Goal: Task Accomplishment & Management: Manage account settings

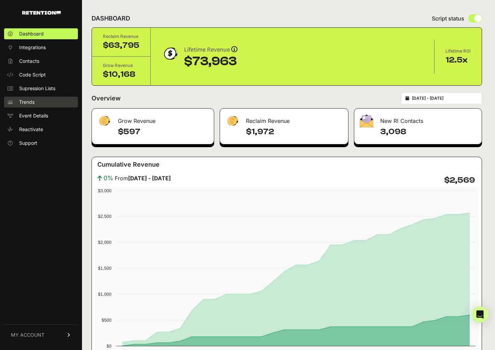
scroll to position [69, 0]
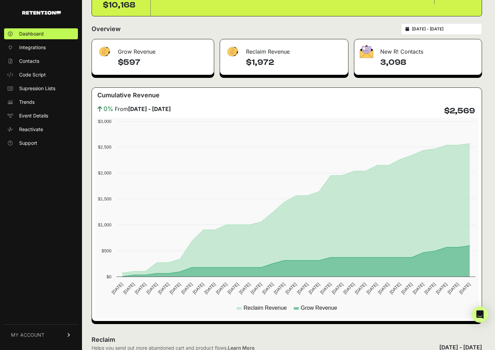
click at [58, 337] on link "MY ACCOUNT" at bounding box center [41, 335] width 74 height 21
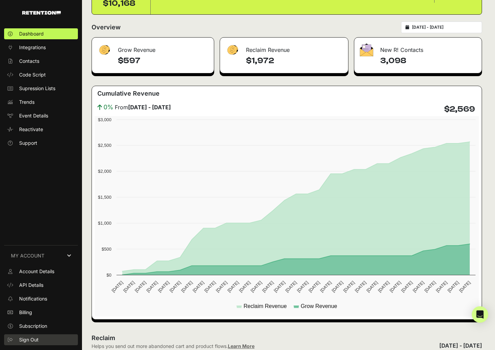
scroll to position [72, 0]
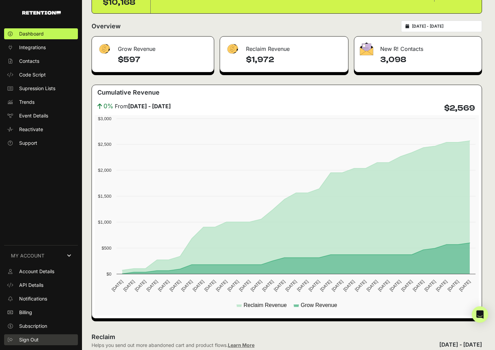
click at [57, 337] on link "Sign Out" at bounding box center [41, 340] width 74 height 11
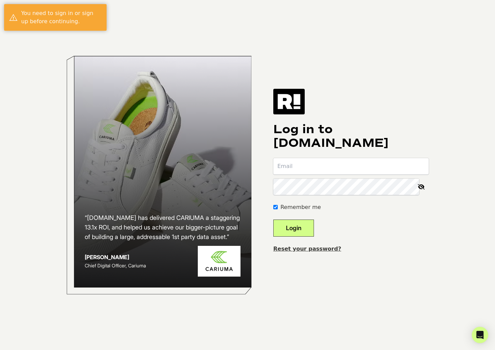
type input "[PERSON_NAME][EMAIL_ADDRESS][DOMAIN_NAME]"
drag, startPoint x: 421, startPoint y: 188, endPoint x: 412, endPoint y: 188, distance: 9.2
click at [421, 188] on icon at bounding box center [421, 187] width 15 height 16
click at [281, 187] on div "“[DOMAIN_NAME] has delivered CARIUMA a staggering 13.1x ROI, and helped us achi…" at bounding box center [248, 175] width 390 height 350
